Goal: Share content: Share content

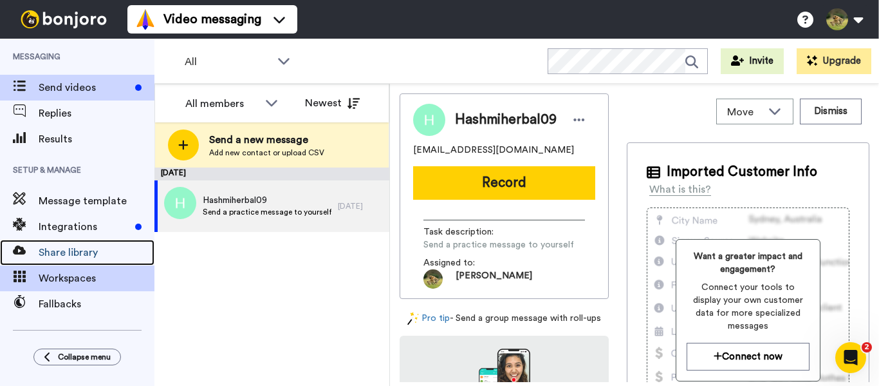
drag, startPoint x: 66, startPoint y: 256, endPoint x: 79, endPoint y: 267, distance: 16.8
click at [68, 255] on span "Share library" at bounding box center [97, 252] width 116 height 15
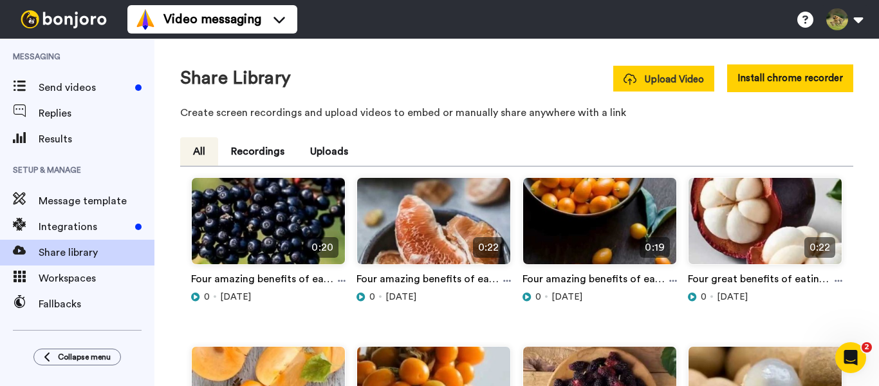
click at [680, 89] on button "Upload Video" at bounding box center [663, 79] width 101 height 26
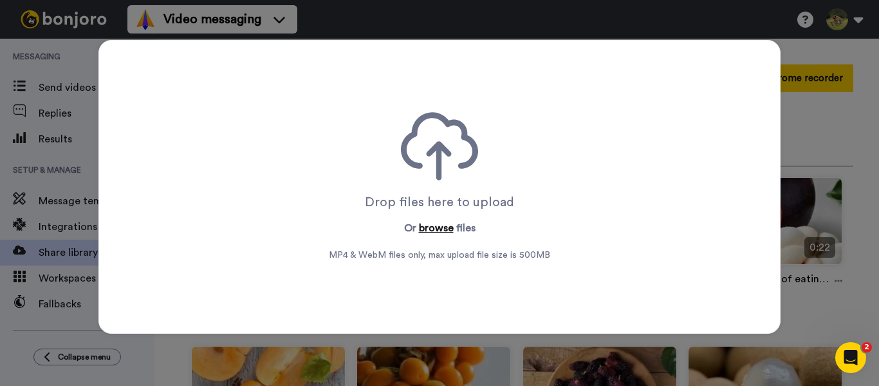
click at [436, 228] on button "browse" at bounding box center [436, 227] width 35 height 15
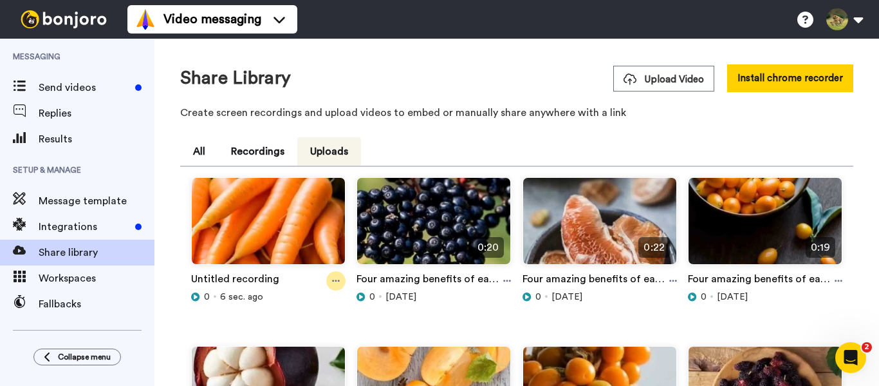
drag, startPoint x: 330, startPoint y: 280, endPoint x: 338, endPoint y: 276, distance: 8.6
click at [332, 279] on icon at bounding box center [336, 280] width 8 height 9
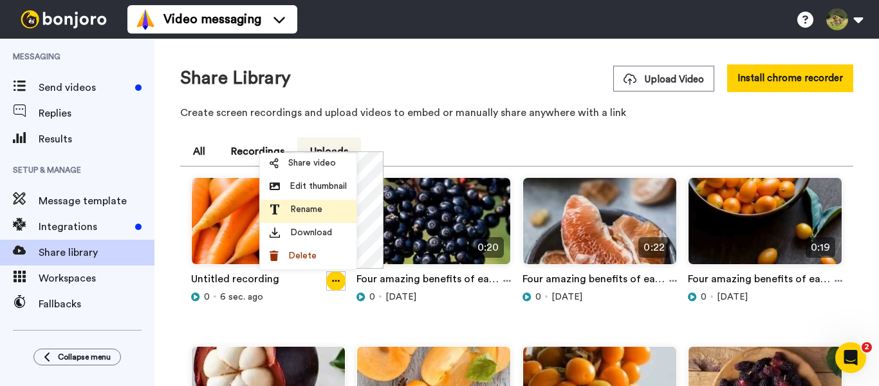
click at [308, 204] on span "Rename" at bounding box center [306, 209] width 32 height 13
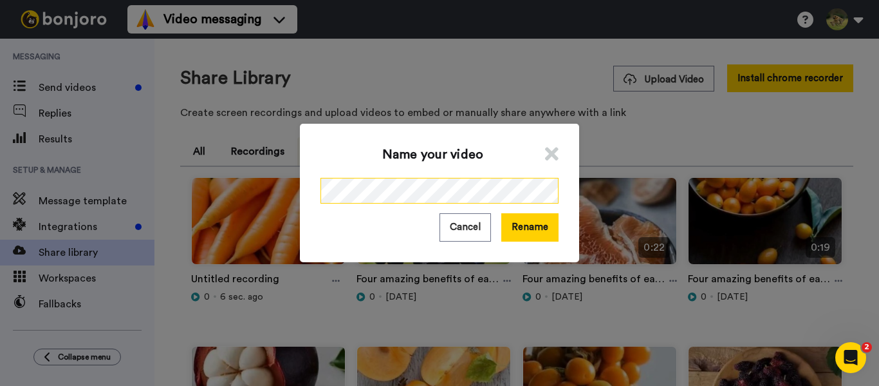
scroll to position [0, 142]
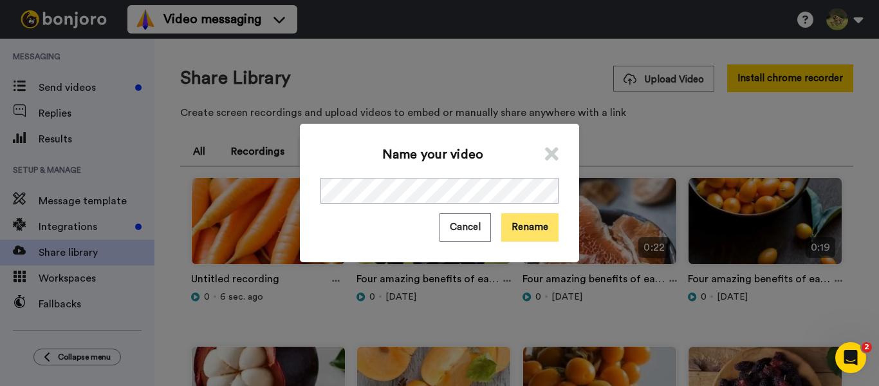
drag, startPoint x: 534, startPoint y: 233, endPoint x: 511, endPoint y: 220, distance: 25.9
click at [533, 233] on button "Rename" at bounding box center [529, 227] width 57 height 28
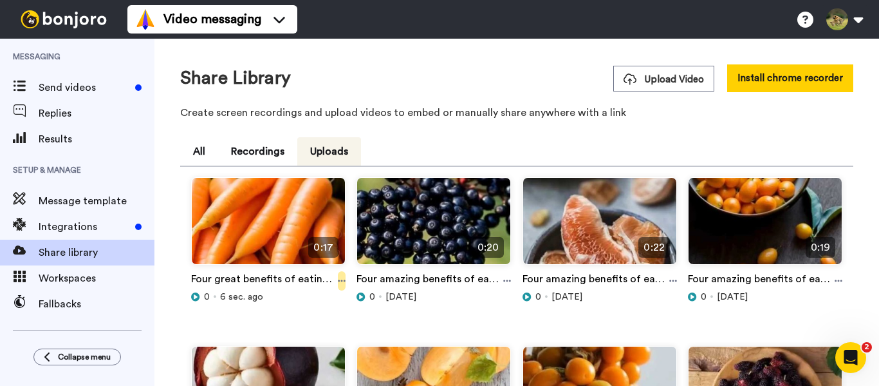
click at [338, 279] on icon at bounding box center [342, 280] width 8 height 9
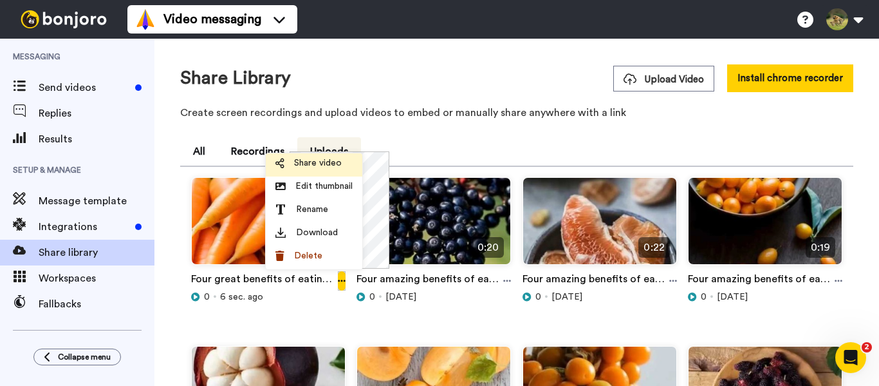
click at [324, 167] on span "Share video" at bounding box center [318, 162] width 48 height 13
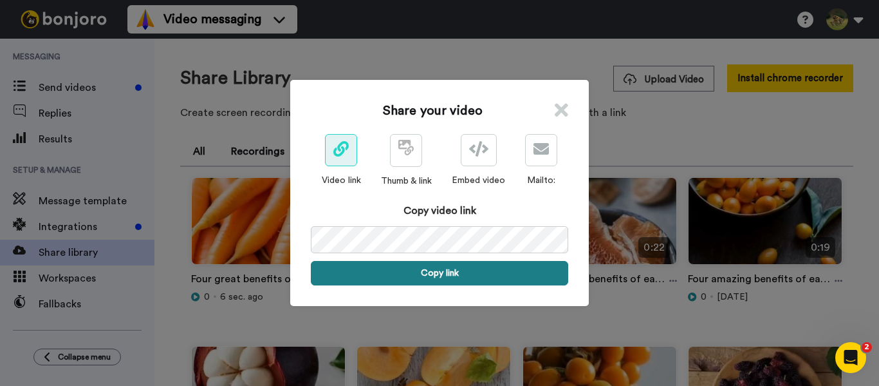
click at [430, 270] on button "Copy link" at bounding box center [439, 273] width 257 height 24
